Goal: Information Seeking & Learning: Learn about a topic

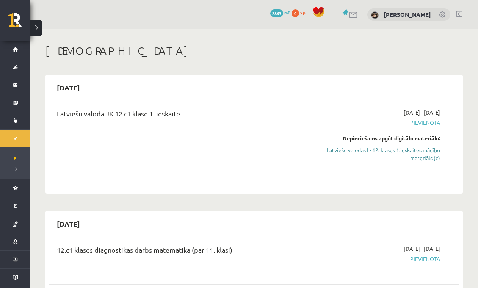
click at [407, 146] on link "Latviešu valodas I - 12. klases 1.ieskaites mācību materiāls (c)" at bounding box center [380, 154] width 120 height 16
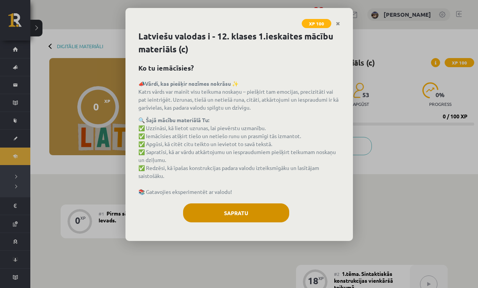
click at [260, 215] on button "Sapratu" at bounding box center [236, 212] width 106 height 19
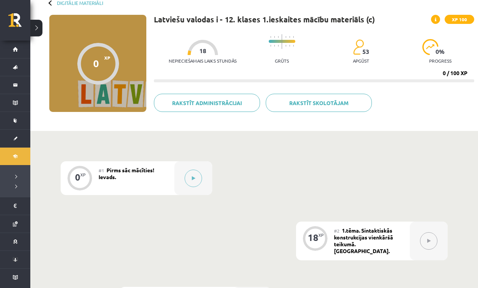
scroll to position [44, 0]
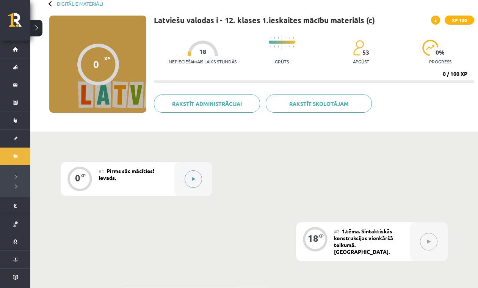
click at [188, 176] on button at bounding box center [193, 178] width 17 height 17
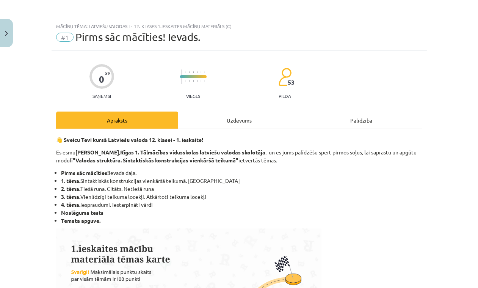
scroll to position [44, 0]
click at [239, 120] on div "Uzdevums" at bounding box center [239, 119] width 122 height 17
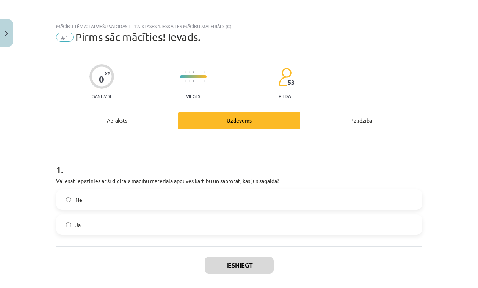
scroll to position [19, 0]
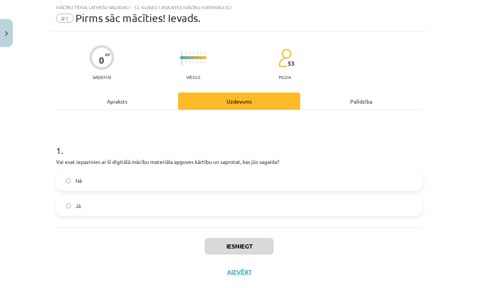
click at [134, 98] on div "Apraksts" at bounding box center [117, 100] width 122 height 17
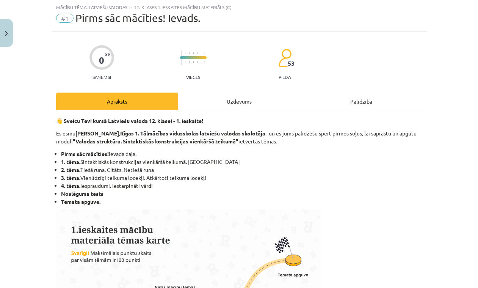
click at [238, 103] on div "Uzdevums" at bounding box center [239, 100] width 122 height 17
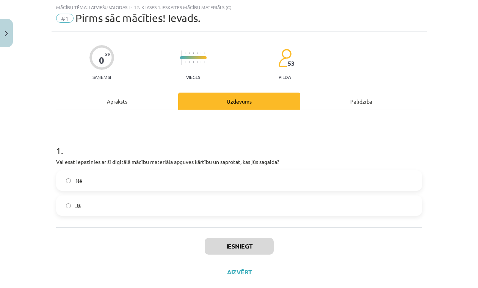
click at [74, 203] on label "Jā" at bounding box center [239, 205] width 365 height 19
click at [230, 246] on button "Iesniegt" at bounding box center [239, 246] width 69 height 17
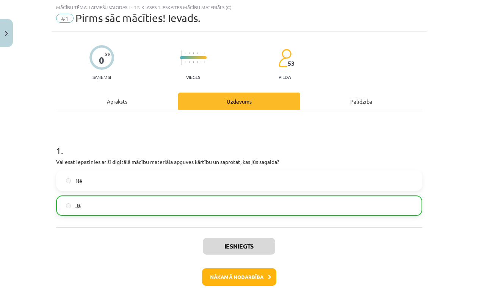
click at [252, 272] on button "Nākamā nodarbība" at bounding box center [239, 276] width 74 height 17
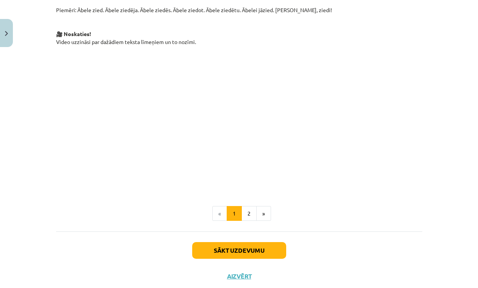
scroll to position [535, 0]
click at [263, 205] on button "»" at bounding box center [263, 212] width 15 height 15
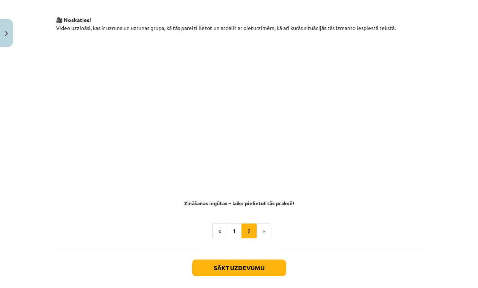
scroll to position [401, 0]
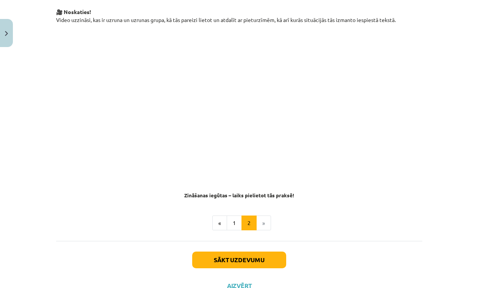
click at [233, 251] on button "Sākt uzdevumu" at bounding box center [239, 259] width 94 height 17
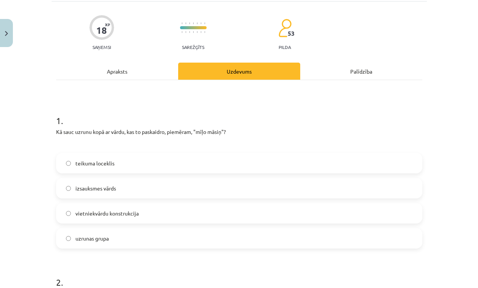
scroll to position [66, 0]
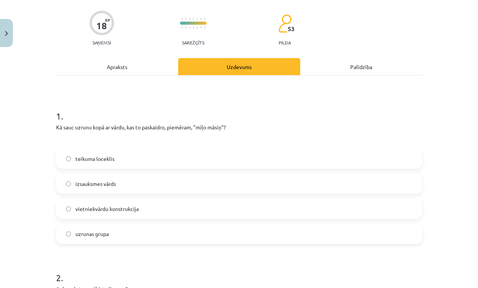
click at [109, 230] on span "uzrunas grupa" at bounding box center [91, 234] width 33 height 8
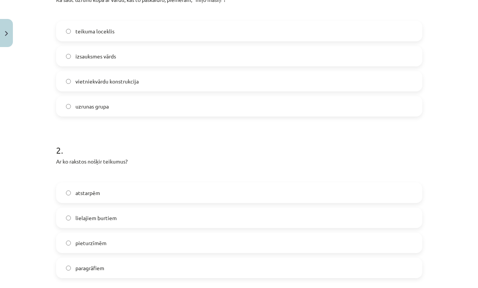
scroll to position [196, 0]
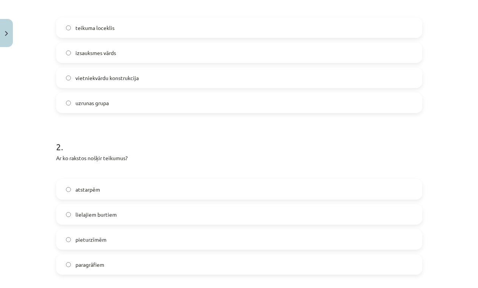
click at [99, 235] on span "pieturzīmēm" at bounding box center [90, 239] width 31 height 8
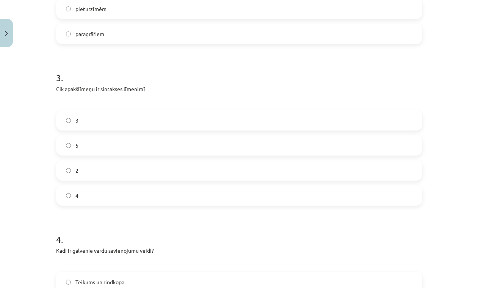
scroll to position [427, 0]
drag, startPoint x: 119, startPoint y: 105, endPoint x: 122, endPoint y: 108, distance: 4.3
click at [119, 110] on label "3" at bounding box center [239, 119] width 365 height 19
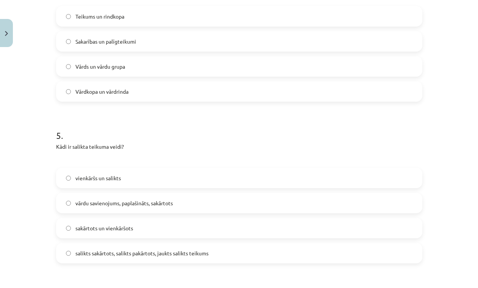
scroll to position [696, 0]
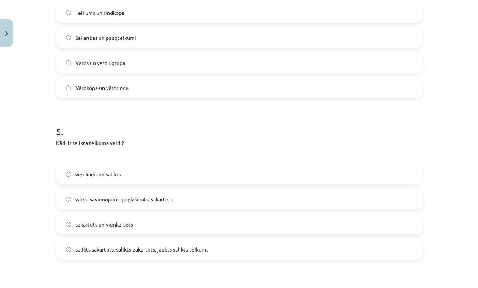
click at [169, 245] on span "salikts sakārtots, salikts pakārtots, jaukts salikts teikums" at bounding box center [141, 249] width 133 height 8
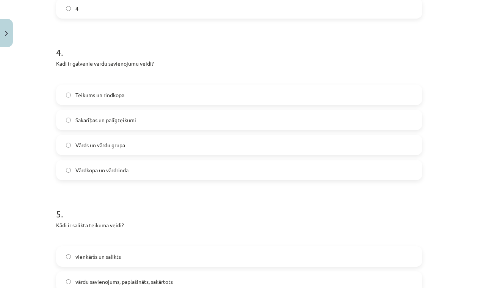
scroll to position [611, 0]
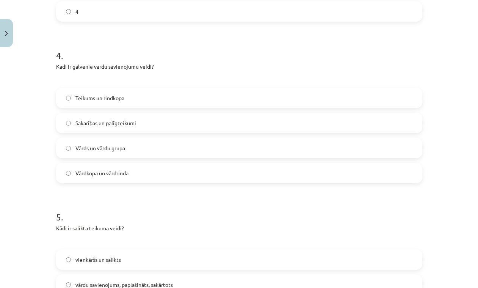
click at [132, 163] on label "Vārdkopa un vārdrinda" at bounding box center [239, 172] width 365 height 19
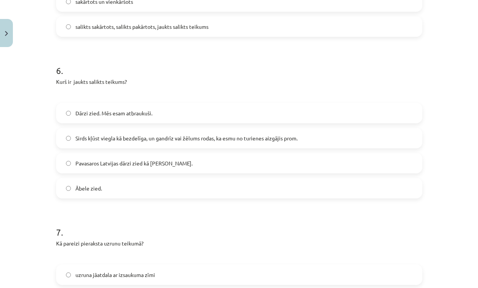
scroll to position [911, 0]
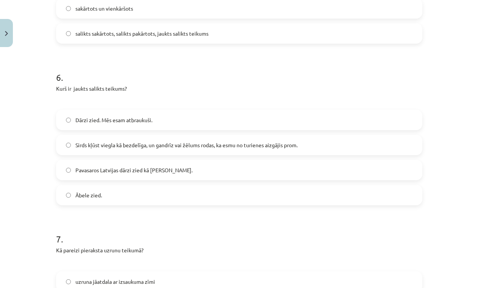
click at [194, 141] on span "Sirds kļūst viegla kā bezdelīga, un gandrīz vai žēlums rodas, ka esmu no turien…" at bounding box center [186, 145] width 222 height 8
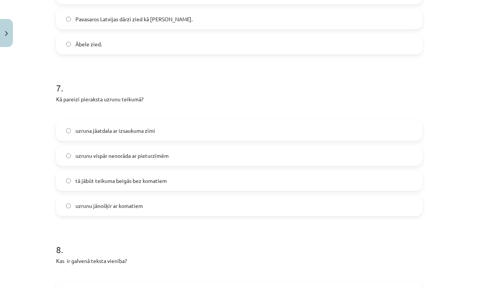
scroll to position [1072, 0]
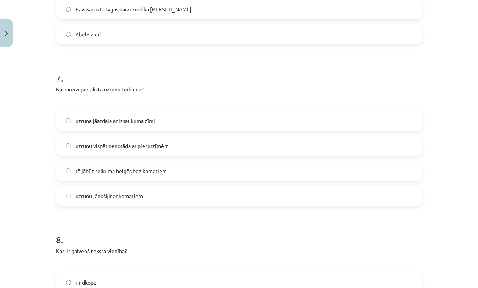
click at [108, 188] on label "uzrunu jānošķir ar komatiem" at bounding box center [239, 195] width 365 height 19
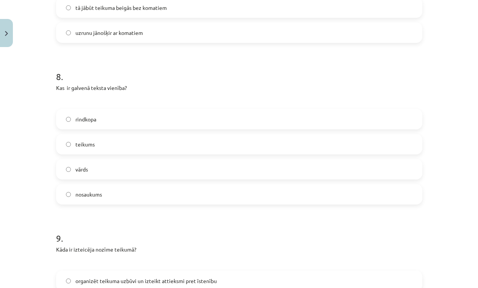
scroll to position [1236, 0]
click at [99, 133] on label "teikums" at bounding box center [239, 142] width 365 height 19
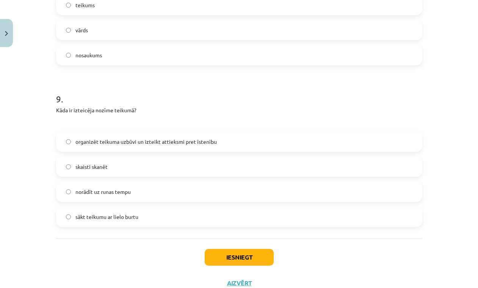
scroll to position [1376, 0]
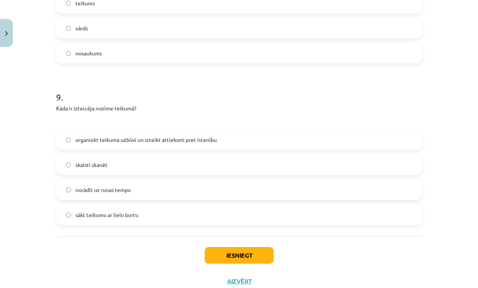
click at [130, 136] on span "organizēt teikuma uzbūvi un izteikt attieksmi pret īstenību" at bounding box center [145, 140] width 141 height 8
click at [248, 247] on button "Iesniegt" at bounding box center [239, 255] width 69 height 17
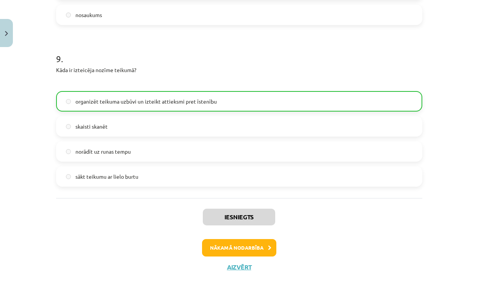
scroll to position [1414, 0]
click at [236, 239] on button "Nākamā nodarbība" at bounding box center [239, 247] width 74 height 17
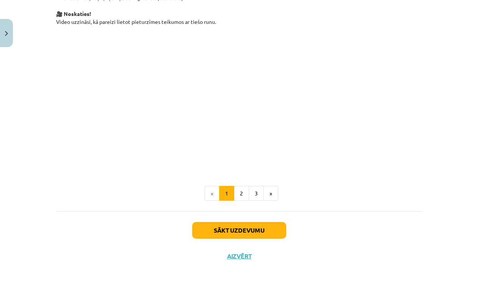
scroll to position [573, 0]
click at [235, 255] on button "Aizvērt" at bounding box center [239, 256] width 29 height 8
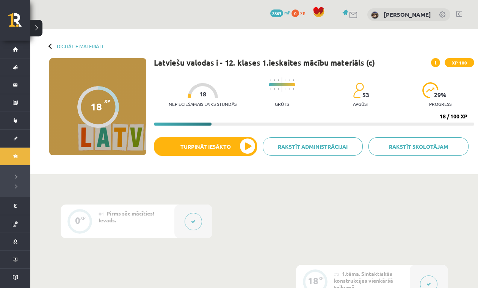
scroll to position [0, 0]
